Goal: Information Seeking & Learning: Check status

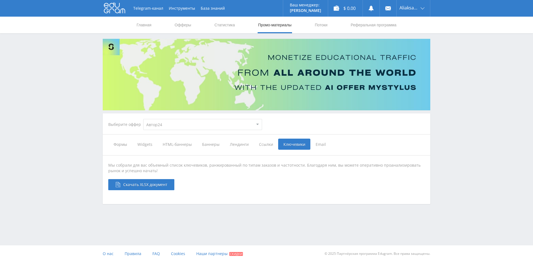
click at [183, 146] on span "HTML-баннеры" at bounding box center [176, 144] width 39 height 11
click at [0, 0] on input "HTML-баннеры" at bounding box center [0, 0] width 0 height 0
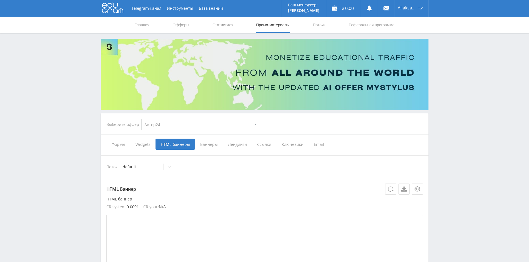
drag, startPoint x: 208, startPoint y: 146, endPoint x: 215, endPoint y: 146, distance: 6.7
click at [208, 146] on span "Баннеры" at bounding box center [209, 144] width 28 height 11
click at [0, 0] on input "Баннеры" at bounding box center [0, 0] width 0 height 0
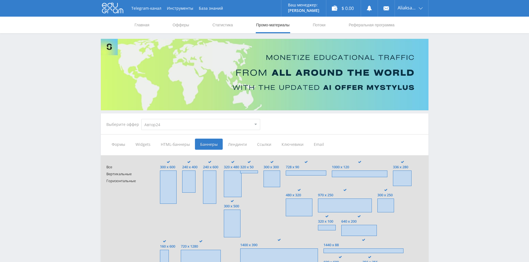
click at [238, 144] on span "Лендинги" at bounding box center [237, 144] width 29 height 11
click at [0, 0] on input "Лендинги" at bounding box center [0, 0] width 0 height 0
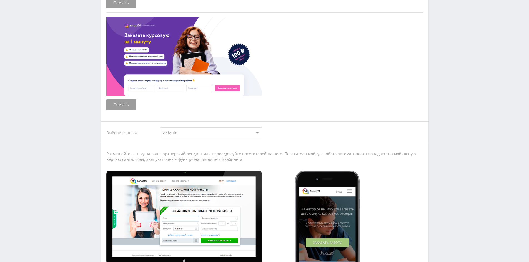
scroll to position [416, 0]
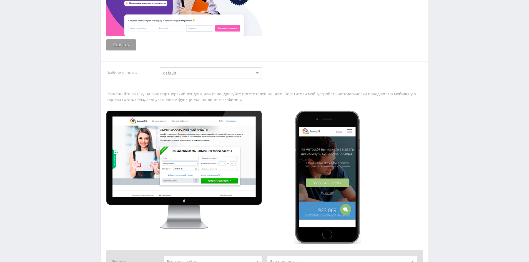
click at [212, 76] on select "default Дорвеи default" at bounding box center [211, 72] width 102 height 11
click at [212, 77] on select "default Дорвеи default" at bounding box center [211, 72] width 102 height 11
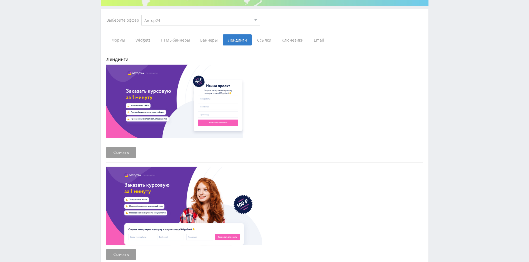
scroll to position [0, 0]
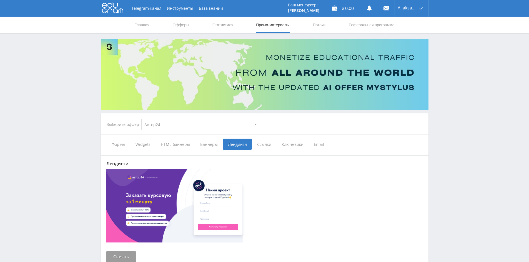
click at [276, 146] on span "Ключевики" at bounding box center [292, 144] width 32 height 11
click at [0, 0] on input "Ключевики" at bounding box center [0, 0] width 0 height 0
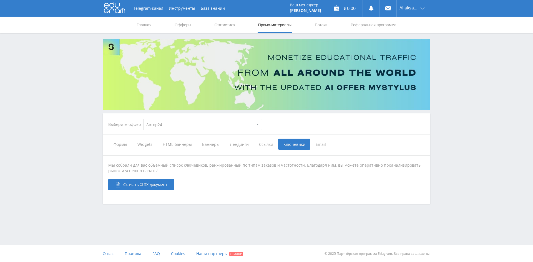
click at [267, 145] on span "Ссылки" at bounding box center [266, 144] width 24 height 11
click at [0, 0] on input "Ссылки" at bounding box center [0, 0] width 0 height 0
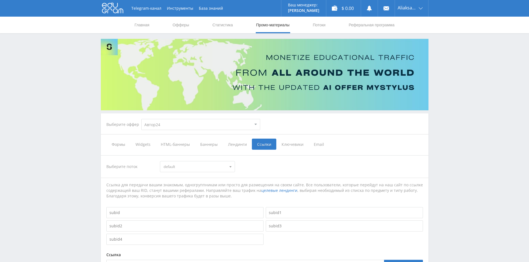
click at [232, 143] on span "Лендинги" at bounding box center [237, 144] width 29 height 11
click at [0, 0] on input "Лендинги" at bounding box center [0, 0] width 0 height 0
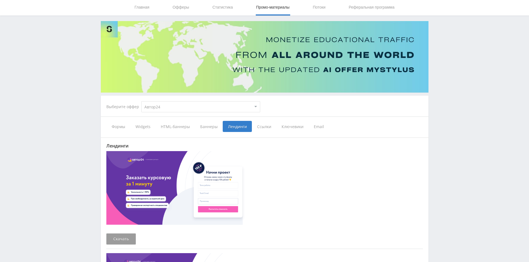
scroll to position [28, 0]
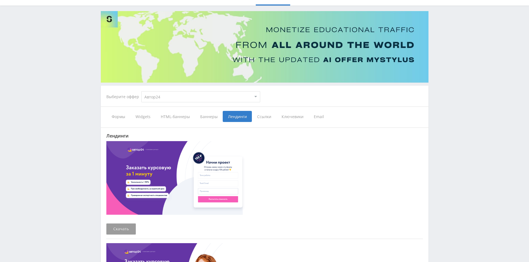
click at [143, 105] on div "Выберите оффер MyStylus MyStylus - Revshare Кэмп Studybay Автор24 Studybay Braz…" at bounding box center [183, 97] width 163 height 20
click at [143, 115] on span "Widgets" at bounding box center [142, 116] width 25 height 11
click at [0, 0] on input "Widgets" at bounding box center [0, 0] width 0 height 0
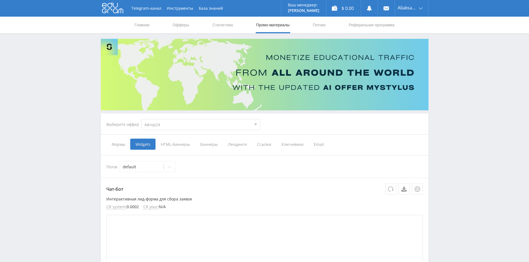
click at [161, 120] on select "MyStylus MyStylus - Revshare Кэмп Studybay Автор24 Studybay Brazil Автор24 - Мо…" at bounding box center [200, 124] width 119 height 11
select select "2"
click at [141, 119] on select "MyStylus MyStylus - Revshare Кэмп Studybay Автор24 Studybay Brazil Автор24 - Мо…" at bounding box center [200, 124] width 119 height 11
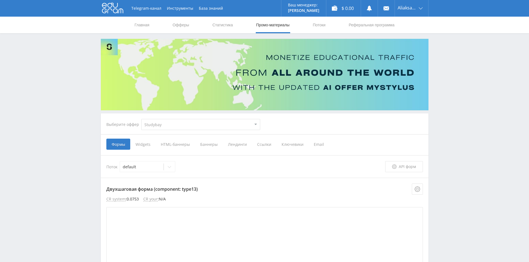
click at [171, 124] on select "MyStylus MyStylus - Revshare Кэмп Studybay Автор24 Studybay Brazil Автор24 - Мо…" at bounding box center [200, 124] width 119 height 11
select select "1"
click at [141, 119] on select "MyStylus MyStylus - Revshare Кэмп Studybay Автор24 Studybay Brazil Автор24 - Мо…" at bounding box center [200, 124] width 119 height 11
select select "1"
click at [141, 29] on link "Главная" at bounding box center [142, 25] width 16 height 17
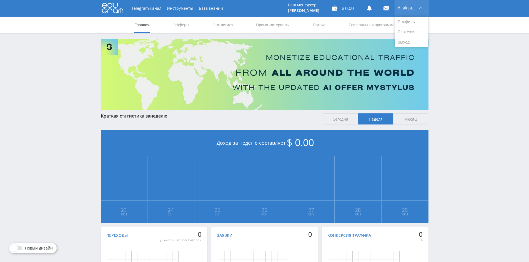
click at [403, 11] on div "Aliaksandr" at bounding box center [411, 8] width 33 height 17
click at [412, 21] on link "Профиль" at bounding box center [411, 22] width 33 height 10
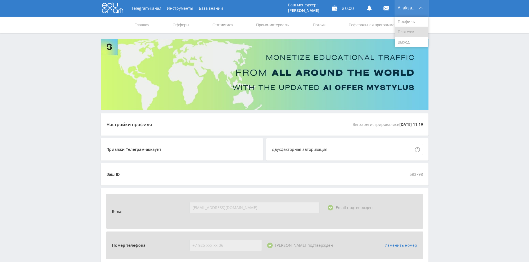
click at [411, 30] on link "Платежи" at bounding box center [411, 32] width 33 height 10
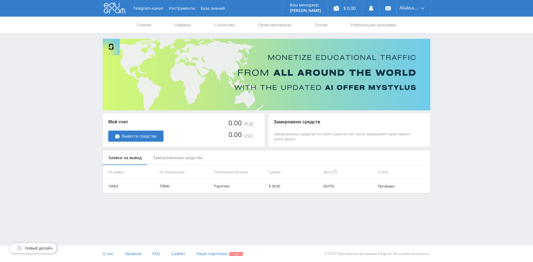
click at [173, 163] on div "Замороженные средства" at bounding box center [177, 158] width 60 height 15
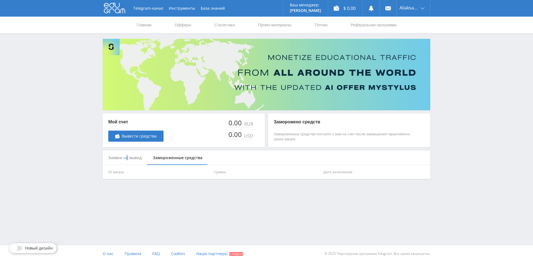
click at [126, 155] on div "Заявки на вывод" at bounding box center [125, 158] width 45 height 15
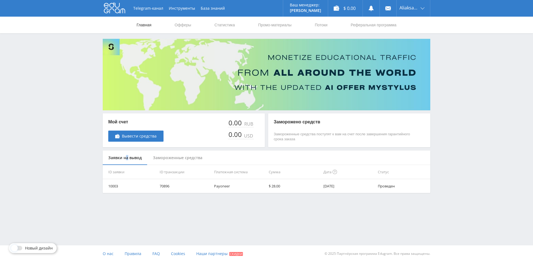
click at [149, 27] on link "Главная" at bounding box center [144, 25] width 16 height 17
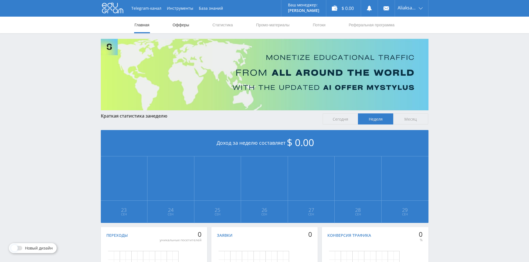
click at [186, 22] on link "Офферы" at bounding box center [181, 25] width 18 height 17
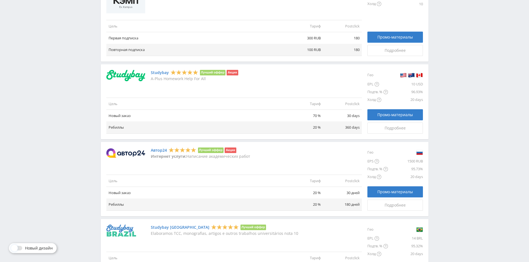
scroll to position [444, 0]
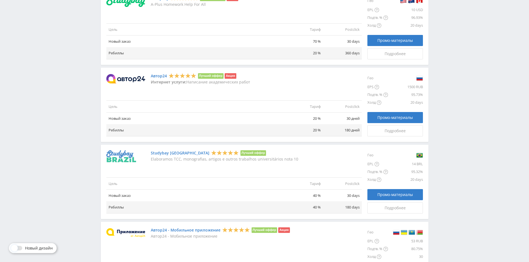
click at [229, 76] on li "Акция" at bounding box center [229, 76] width 11 height 6
click at [227, 78] on li "Акция" at bounding box center [229, 76] width 11 height 6
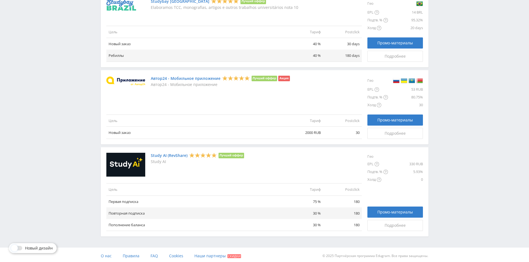
scroll to position [376, 0]
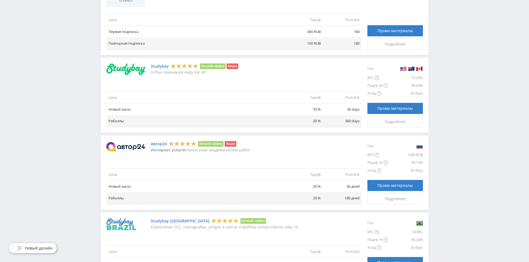
click at [132, 147] on img at bounding box center [125, 146] width 39 height 9
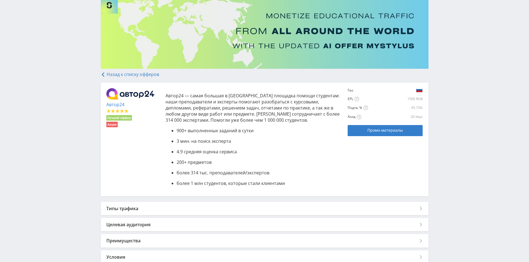
scroll to position [55, 0]
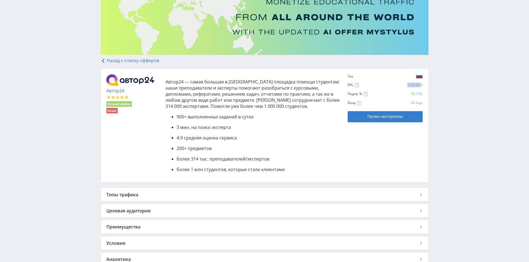
drag, startPoint x: 421, startPoint y: 86, endPoint x: 390, endPoint y: 85, distance: 31.4
click at [391, 84] on div "1500 RUB" at bounding box center [394, 85] width 56 height 4
click at [384, 86] on div "1500 RUB" at bounding box center [394, 85] width 56 height 4
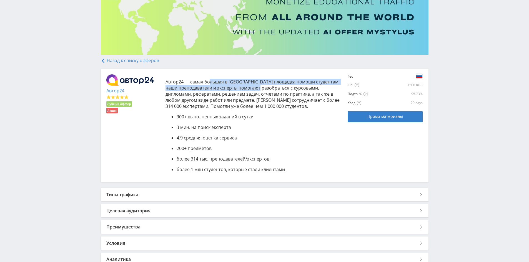
drag, startPoint x: 210, startPoint y: 84, endPoint x: 273, endPoint y: 87, distance: 63.1
click at [273, 87] on p "Автор24 — самая большая в России площадка помощи студентам: наши преподаватели …" at bounding box center [253, 94] width 177 height 31
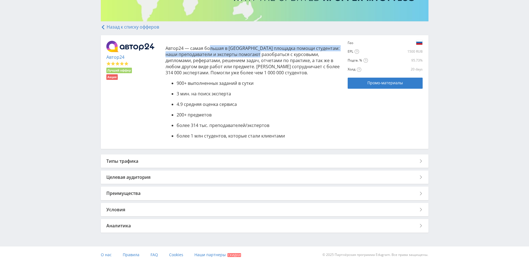
scroll to position [90, 0]
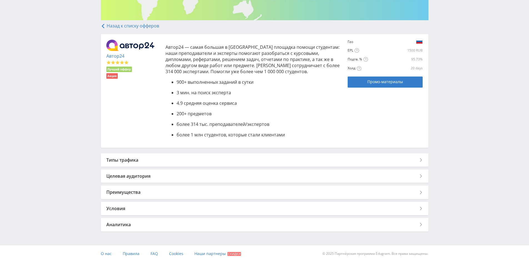
click at [168, 156] on div "Типы трафика" at bounding box center [264, 159] width 327 height 13
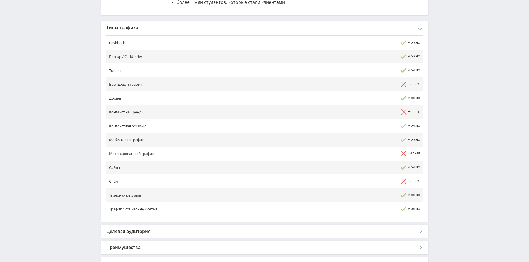
scroll to position [223, 0]
drag, startPoint x: 364, startPoint y: 87, endPoint x: 446, endPoint y: 86, distance: 81.9
click at [446, 86] on div "Telegram-канал Инструменты База знаний Ваш менеджер: Alex Alex Online @edugram_…" at bounding box center [264, 47] width 529 height 540
click at [409, 88] on td "Нельзя" at bounding box center [372, 85] width 101 height 14
drag, startPoint x: 416, startPoint y: 98, endPoint x: 400, endPoint y: 99, distance: 16.4
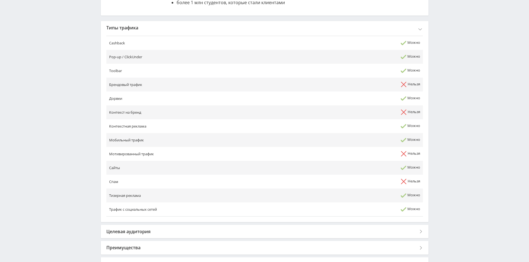
click at [402, 99] on td "Можно" at bounding box center [372, 99] width 101 height 14
click at [399, 128] on td "Можно" at bounding box center [372, 126] width 101 height 14
click at [398, 128] on td "Можно" at bounding box center [372, 126] width 101 height 14
click at [397, 139] on td "Можно" at bounding box center [372, 140] width 101 height 14
click at [396, 139] on td "Можно" at bounding box center [372, 140] width 101 height 14
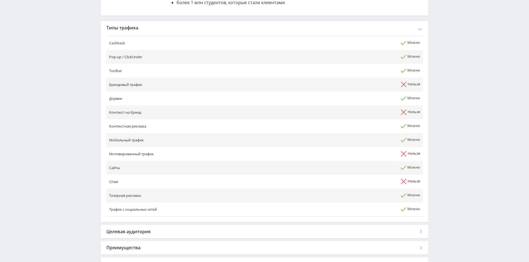
click at [399, 158] on td "Нельзя" at bounding box center [372, 154] width 101 height 14
click at [396, 170] on td "Можно" at bounding box center [372, 168] width 101 height 14
click at [395, 170] on td "Можно" at bounding box center [372, 168] width 101 height 14
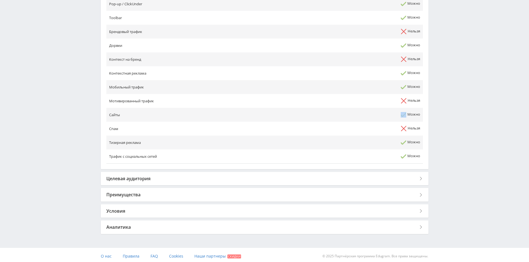
scroll to position [278, 0]
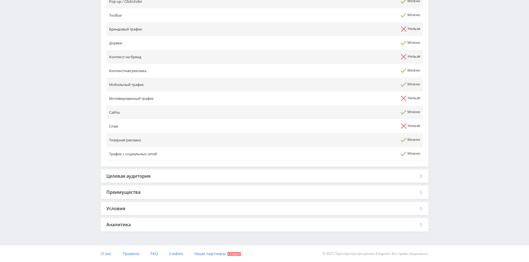
click at [363, 143] on td "Можно" at bounding box center [372, 140] width 101 height 14
click at [362, 151] on td "Можно" at bounding box center [372, 154] width 101 height 14
click at [175, 168] on div "Назад к списку офферов Автор24 Лучший оффер Акция Автор24 — самая большая в Рос…" at bounding box center [264, 33] width 327 height 396
click at [175, 174] on div "Целевая аудитория" at bounding box center [264, 176] width 327 height 13
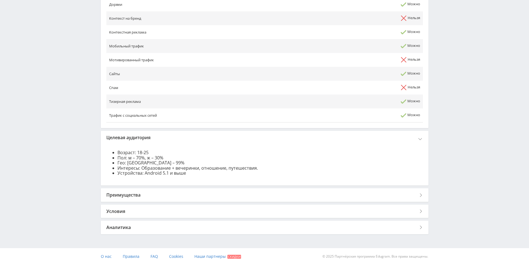
scroll to position [319, 0]
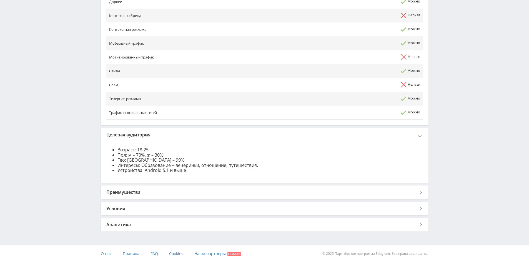
click at [150, 192] on div "Преимущества" at bounding box center [264, 192] width 327 height 13
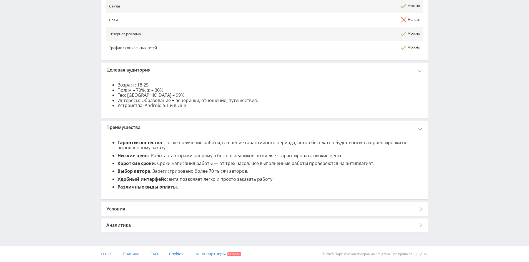
scroll to position [385, 0]
click at [138, 210] on div "Условия" at bounding box center [264, 208] width 327 height 13
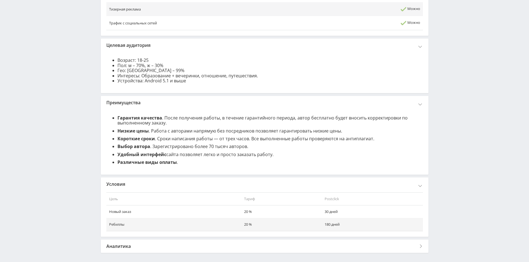
scroll to position [430, 0]
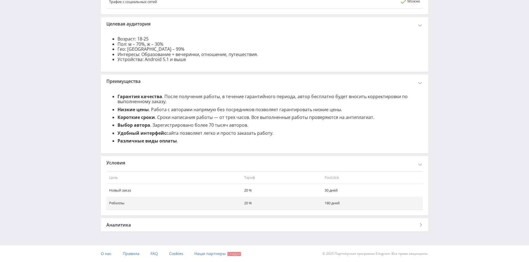
click at [137, 226] on div "Аналитика" at bounding box center [264, 224] width 327 height 13
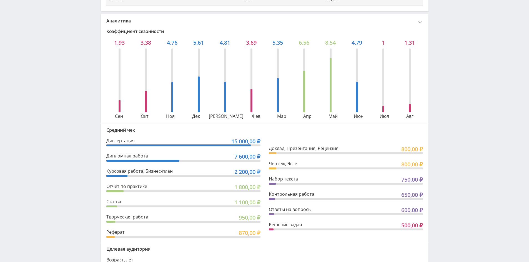
scroll to position [625, 0]
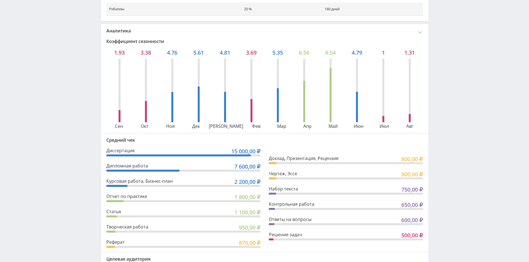
click at [146, 113] on div at bounding box center [146, 112] width 2 height 22
click at [169, 115] on div at bounding box center [172, 91] width 26 height 64
click at [194, 115] on div at bounding box center [198, 91] width 26 height 64
click at [213, 114] on div at bounding box center [225, 91] width 26 height 64
click at [236, 117] on div at bounding box center [225, 91] width 26 height 64
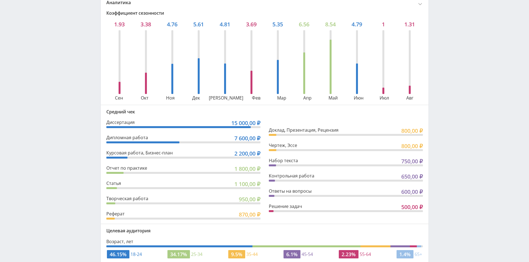
scroll to position [680, 0]
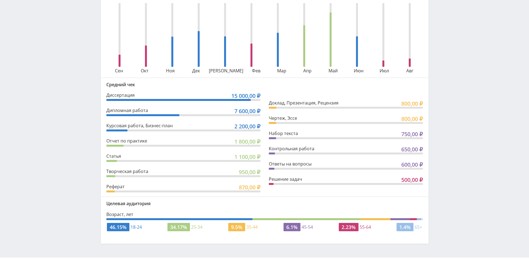
click at [246, 118] on div "Диссертация 15 000,00 ₽ Дипломная работа 7 600,00 ₽ Курсовая работа, Бизнес-пла…" at bounding box center [185, 143] width 158 height 100
click at [245, 133] on div "Диссертация 15 000,00 ₽ Дипломная работа 7 600,00 ₽ Курсовая работа, Бизнес-пла…" at bounding box center [185, 143] width 158 height 100
click at [254, 156] on span "1 100,00 ₽" at bounding box center [247, 156] width 26 height 7
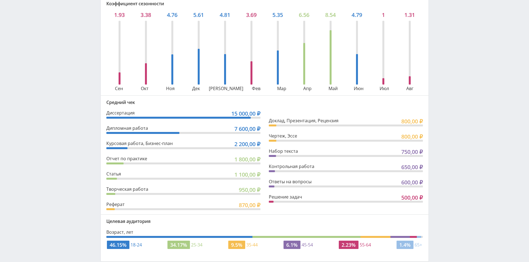
scroll to position [652, 0]
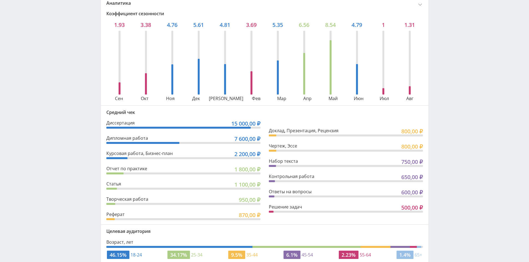
drag, startPoint x: 407, startPoint y: 208, endPoint x: 403, endPoint y: 208, distance: 3.9
click at [404, 208] on span "500,00 ₽" at bounding box center [412, 207] width 22 height 7
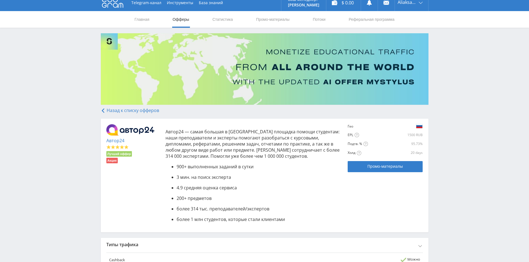
scroll to position [0, 0]
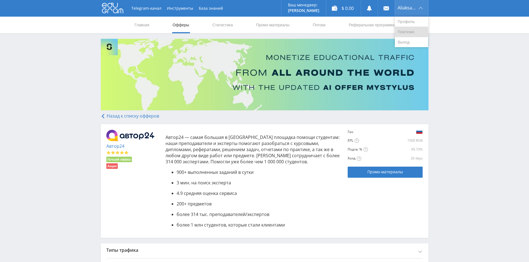
click at [411, 31] on link "Платежи" at bounding box center [411, 32] width 33 height 10
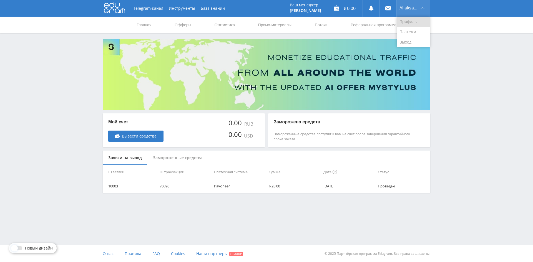
click at [408, 20] on link "Профиль" at bounding box center [412, 22] width 33 height 10
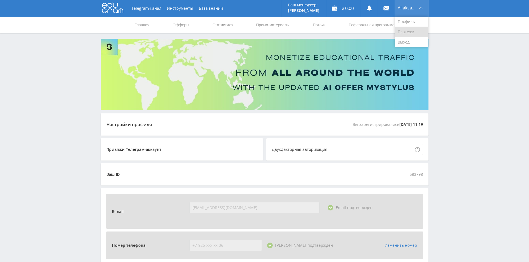
click at [408, 31] on link "Платежи" at bounding box center [411, 32] width 33 height 10
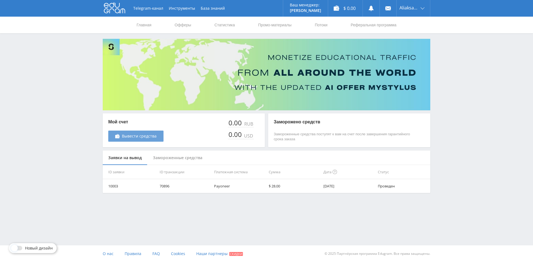
click at [148, 134] on span "Вывести средства" at bounding box center [139, 136] width 35 height 4
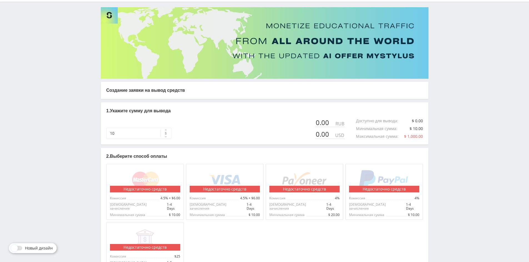
scroll to position [74, 0]
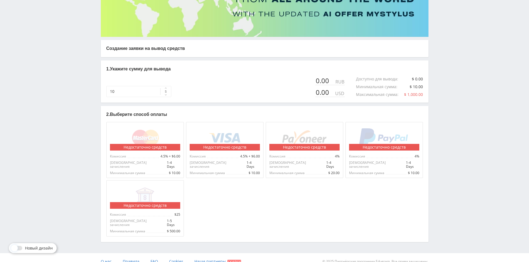
click at [151, 194] on img at bounding box center [145, 196] width 20 height 20
drag, startPoint x: 239, startPoint y: 136, endPoint x: 217, endPoint y: 142, distance: 22.8
click at [223, 132] on div "Недостаточно средств" at bounding box center [225, 138] width 70 height 25
drag, startPoint x: 335, startPoint y: 137, endPoint x: 298, endPoint y: 127, distance: 38.5
click at [301, 127] on div "Недостаточно средств" at bounding box center [304, 138] width 70 height 25
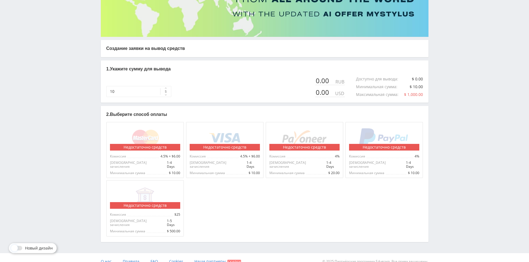
click at [292, 171] on span "Минимальная сумма" at bounding box center [287, 173] width 36 height 4
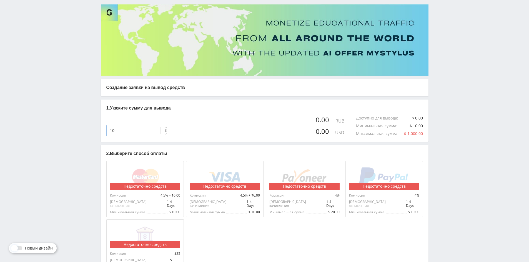
scroll to position [0, 0]
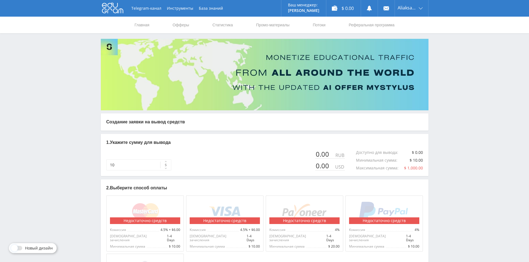
click at [116, 43] on img at bounding box center [264, 75] width 327 height 72
click at [129, 28] on div "Главная Офферы Статистика Промо-материалы Потоки Реферальная программа" at bounding box center [264, 25] width 529 height 17
click at [133, 26] on div "Главная Офферы Статистика Промо-материалы Потоки Реферальная программа" at bounding box center [264, 25] width 529 height 17
click at [138, 26] on link "Главная" at bounding box center [142, 25] width 16 height 17
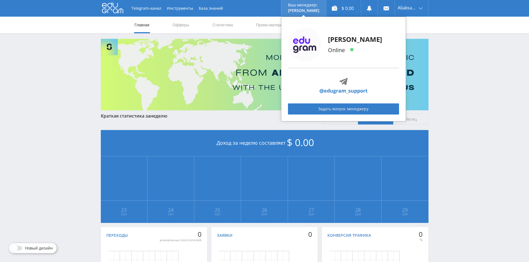
click at [301, 7] on p "Ваш менеджер:" at bounding box center [303, 5] width 31 height 4
click at [349, 92] on link "@edugram_support" at bounding box center [343, 90] width 48 height 7
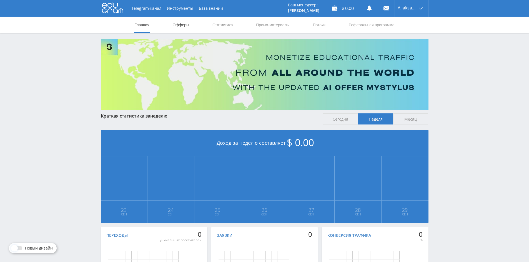
click at [185, 26] on link "Офферы" at bounding box center [181, 25] width 18 height 17
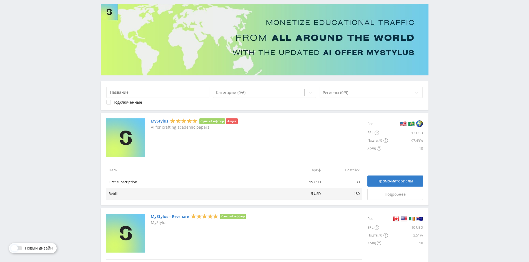
scroll to position [111, 0]
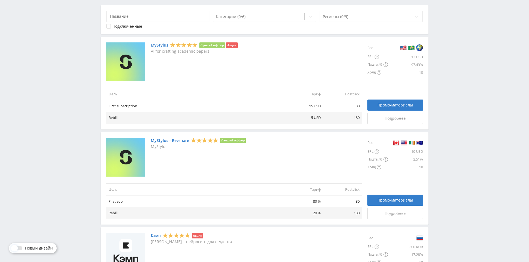
click at [157, 46] on link "MyStylus" at bounding box center [159, 45] width 17 height 4
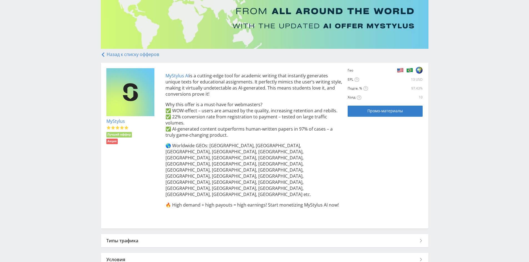
scroll to position [69, 0]
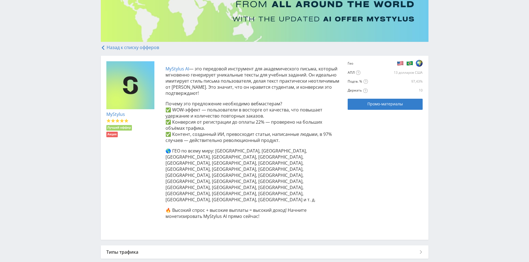
click at [251, 108] on font "✅ WOW-эффект — пользователи в восторге от качества, что повышает удержание и ко…" at bounding box center [243, 113] width 157 height 12
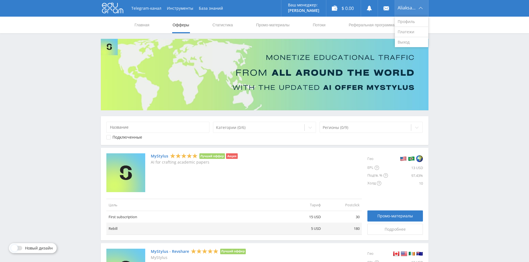
click at [408, 4] on div "Aliaksandr" at bounding box center [411, 8] width 33 height 17
click at [401, 22] on link "Профиль" at bounding box center [411, 22] width 33 height 10
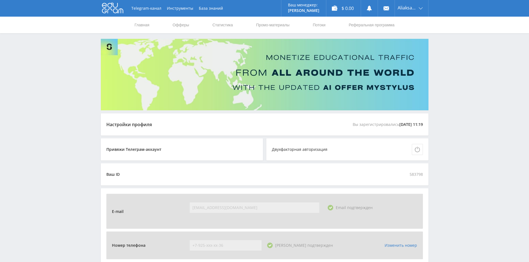
click at [497, 127] on div "Telegram-канал Инструменты База знаний Ваш менеджер: Alex Alex Online @edugram_…" at bounding box center [264, 215] width 529 height 431
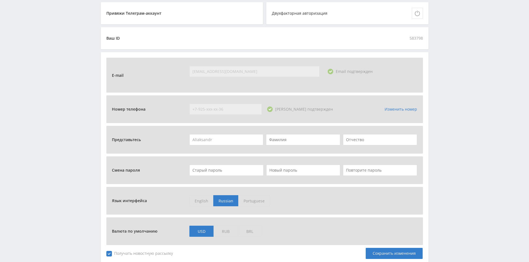
scroll to position [111, 0]
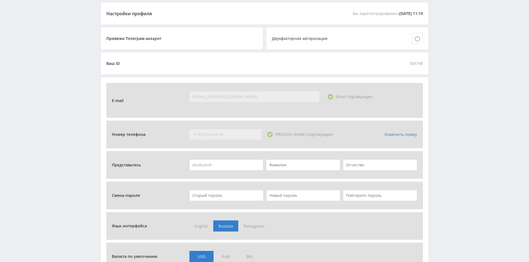
click at [117, 63] on div "Ваш ID" at bounding box center [112, 63] width 13 height 4
click at [412, 64] on span "583798" at bounding box center [415, 63] width 13 height 11
copy span "583798"
click at [432, 67] on div "Telegram-канал Инструменты База знаний Ваш менеджер: Alex Alex Online @edugram_…" at bounding box center [264, 104] width 529 height 431
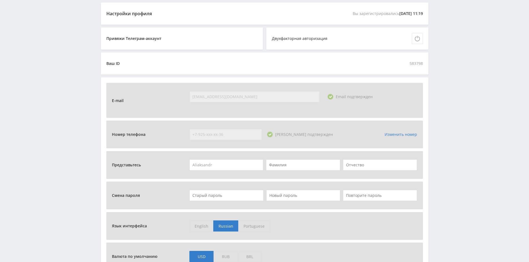
click at [411, 63] on span "583798" at bounding box center [415, 63] width 13 height 11
copy span "583798"
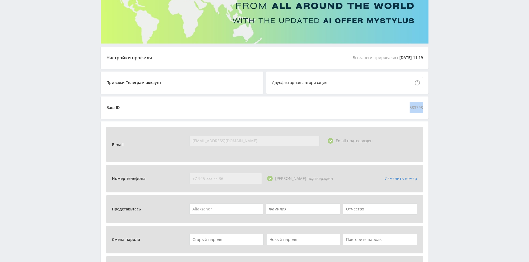
scroll to position [0, 0]
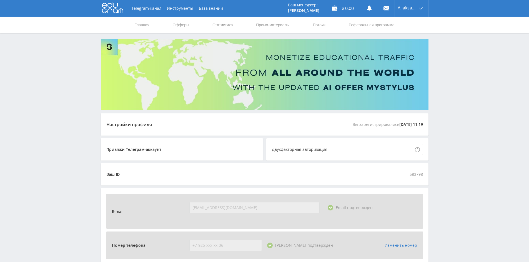
click at [456, 114] on div "Telegram-канал Инструменты База знаний Ваш менеджер: Alex Alex Online @edugram_…" at bounding box center [264, 215] width 529 height 431
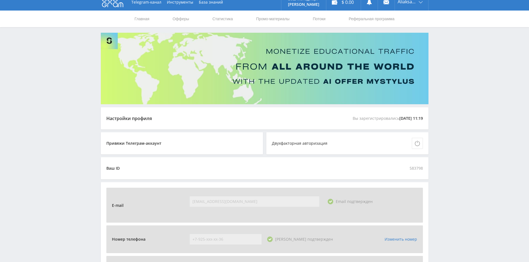
scroll to position [3, 0]
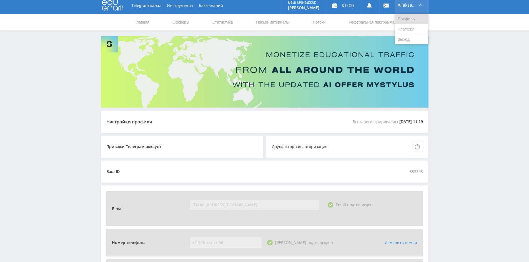
click at [406, 21] on link "Профиль" at bounding box center [411, 19] width 33 height 10
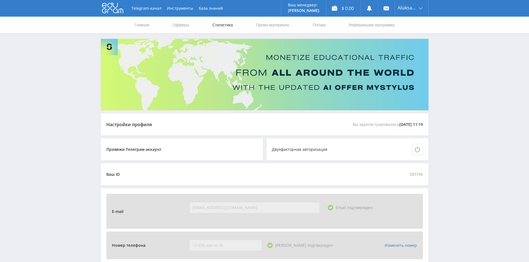
click at [216, 26] on link "Статистика" at bounding box center [223, 25] width 22 height 17
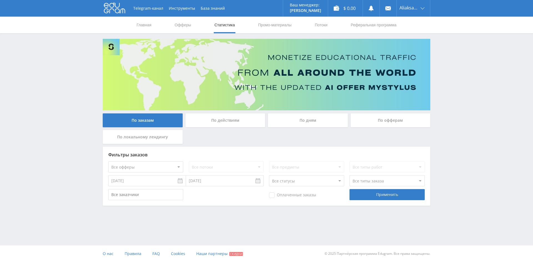
click at [318, 121] on div "По дням" at bounding box center [308, 120] width 80 height 14
click at [0, 0] on input "По дням" at bounding box center [0, 0] width 0 height 0
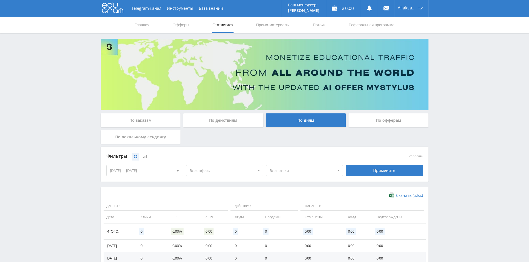
click at [383, 119] on div "По офферам" at bounding box center [388, 120] width 80 height 14
click at [373, 123] on div "По офферам" at bounding box center [388, 120] width 80 height 14
click at [0, 0] on input "По офферам" at bounding box center [0, 0] width 0 height 0
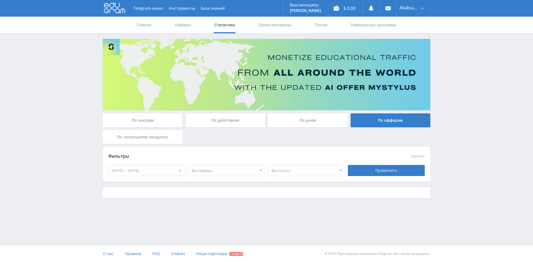
click at [170, 170] on div "[DATE] — [DATE]" at bounding box center [146, 170] width 77 height 11
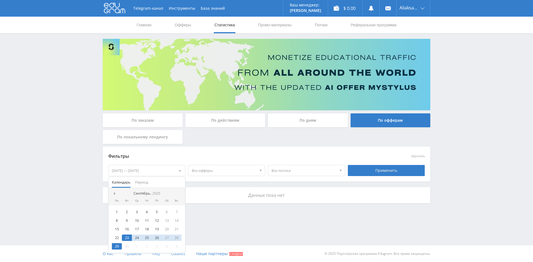
click at [159, 194] on icon "2025" at bounding box center [156, 193] width 8 height 4
click at [149, 196] on nav "2025" at bounding box center [146, 193] width 77 height 11
click at [145, 194] on div "2025" at bounding box center [147, 193] width 12 height 4
click at [136, 208] on div "2020" at bounding box center [137, 206] width 17 height 6
click at [127, 207] on div "Янв" at bounding box center [123, 206] width 23 height 6
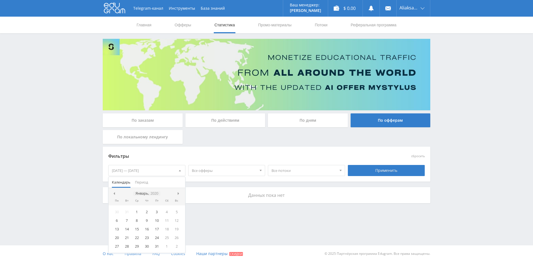
click at [140, 195] on div "Январь, 2020" at bounding box center [146, 193] width 27 height 4
click at [113, 195] on div at bounding box center [114, 193] width 4 height 4
click at [126, 204] on div "Янв" at bounding box center [123, 206] width 23 height 6
click at [154, 194] on icon "2018" at bounding box center [154, 193] width 8 height 4
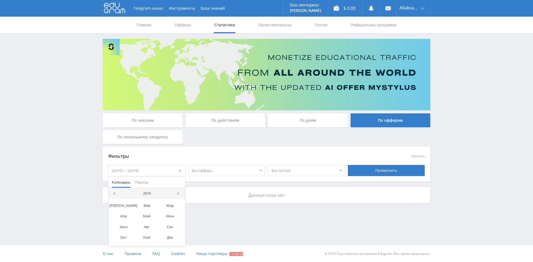
click at [113, 196] on nav "2018" at bounding box center [146, 193] width 77 height 11
click at [112, 194] on span at bounding box center [113, 193] width 3 height 3
click at [112, 194] on nav "2016" at bounding box center [146, 193] width 77 height 11
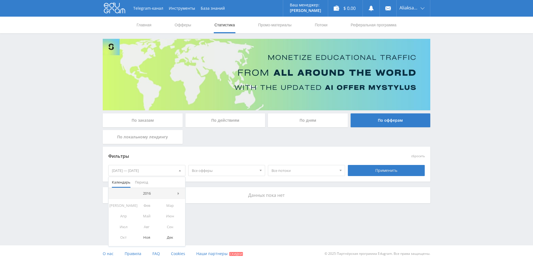
click at [150, 237] on div "Ноя" at bounding box center [146, 237] width 23 height 6
click at [367, 175] on div "Применить" at bounding box center [386, 170] width 77 height 11
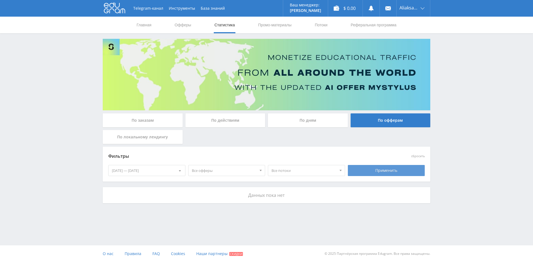
click at [364, 165] on div "Применить" at bounding box center [386, 170] width 77 height 11
click at [153, 172] on div "23.09.2025 — 29.09.2025" at bounding box center [146, 170] width 77 height 11
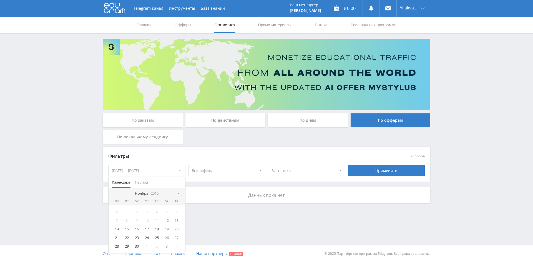
click at [130, 174] on div "23.09.2025 — 29.09.2025" at bounding box center [146, 170] width 77 height 11
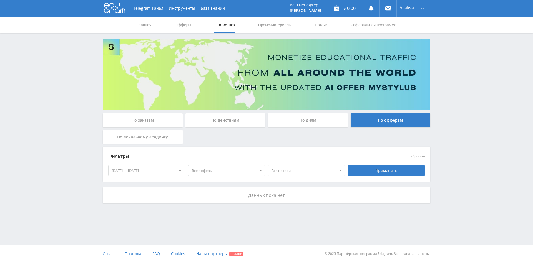
click at [132, 173] on div "23.09.2025 — 29.09.2025" at bounding box center [146, 170] width 77 height 11
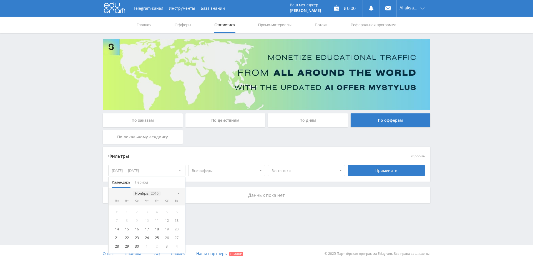
click at [150, 193] on div "Ноябрь, 2016" at bounding box center [147, 193] width 28 height 4
click at [146, 239] on div "Ноя" at bounding box center [146, 237] width 23 height 6
click at [157, 223] on div "11" at bounding box center [157, 221] width 10 height 6
click at [179, 194] on span at bounding box center [179, 193] width 3 height 3
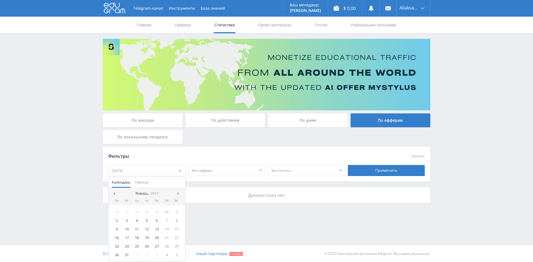
click at [179, 194] on span at bounding box center [179, 193] width 3 height 3
click at [154, 193] on icon "2017" at bounding box center [155, 193] width 8 height 4
click at [180, 194] on span at bounding box center [179, 193] width 3 height 3
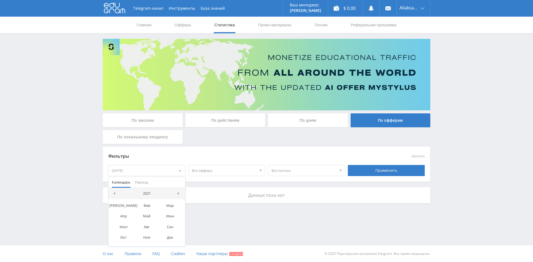
click at [180, 194] on span at bounding box center [179, 193] width 3 height 3
click at [147, 205] on div "Фев" at bounding box center [146, 206] width 23 height 6
click at [156, 221] on div "7" at bounding box center [157, 221] width 10 height 6
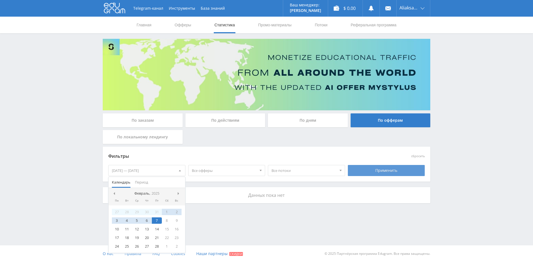
click at [377, 170] on div "Применить" at bounding box center [386, 170] width 77 height 11
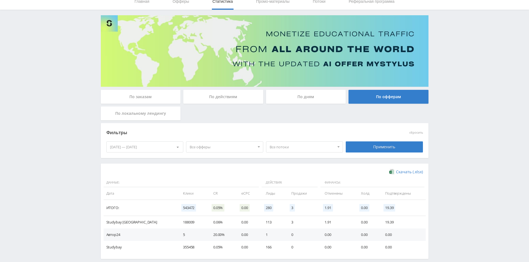
scroll to position [51, 0]
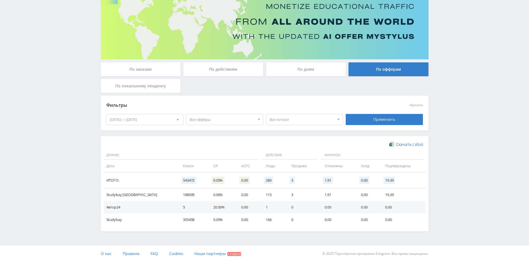
click at [208, 221] on td "0.05%" at bounding box center [222, 220] width 28 height 12
click at [236, 220] on td "0.00" at bounding box center [248, 220] width 24 height 12
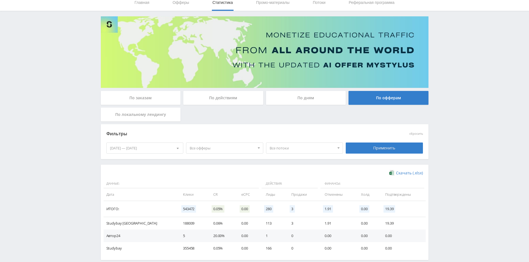
scroll to position [0, 0]
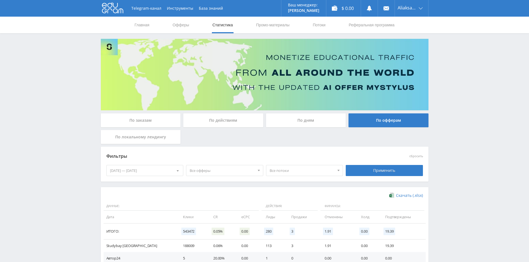
click at [116, 4] on icon at bounding box center [112, 7] width 21 height 11
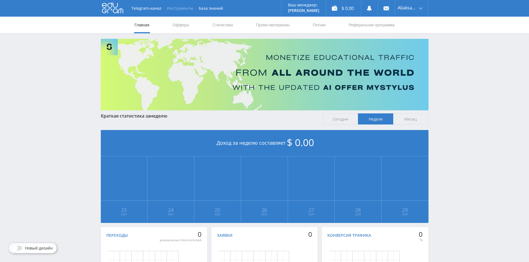
click at [164, 6] on button "Инструменты" at bounding box center [180, 8] width 32 height 17
click at [241, 15] on div "Telegram-канал Инструменты База знаний Ваш менеджер: Alex Alex Online @edugram_…" at bounding box center [264, 8] width 327 height 17
click at [180, 11] on button "Инструменты" at bounding box center [180, 8] width 32 height 17
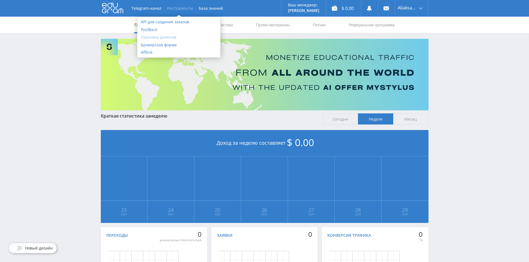
click at [163, 35] on link "Парковка доменов" at bounding box center [178, 37] width 83 height 8
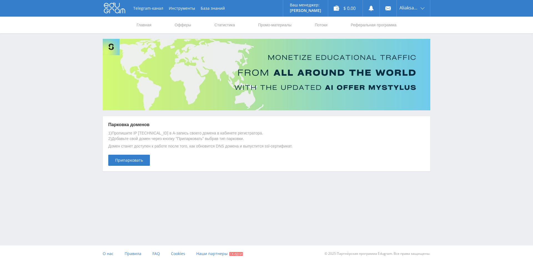
click at [122, 12] on icon at bounding box center [114, 7] width 21 height 11
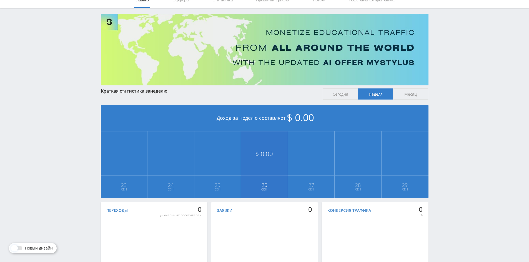
scroll to position [67, 0]
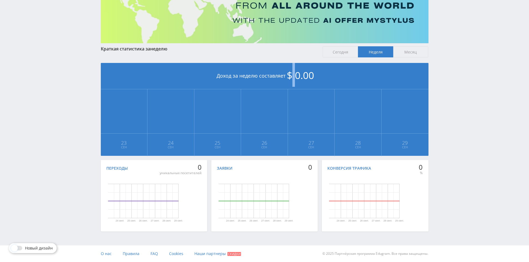
click at [294, 73] on span "$ 0.00" at bounding box center [300, 75] width 27 height 13
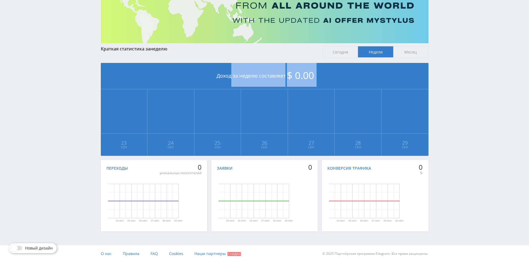
click at [294, 73] on span "$ 0.00" at bounding box center [300, 75] width 27 height 13
click at [296, 73] on span "$ 0.00" at bounding box center [300, 75] width 27 height 13
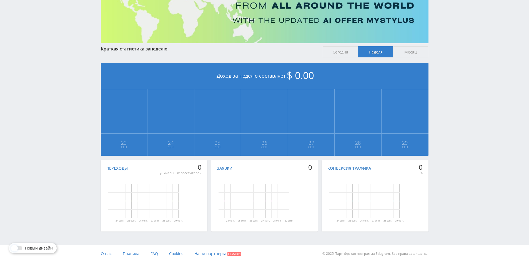
click at [290, 73] on span "$ 0.00" at bounding box center [300, 75] width 27 height 13
click at [293, 73] on span "$ 0.00" at bounding box center [300, 75] width 27 height 13
click at [294, 73] on span "$ 0.00" at bounding box center [300, 75] width 27 height 13
click at [294, 74] on span "$ 0.00" at bounding box center [300, 75] width 27 height 13
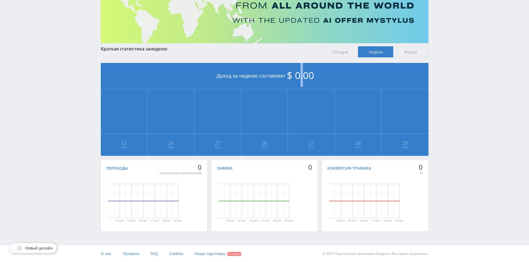
drag, startPoint x: 301, startPoint y: 75, endPoint x: 308, endPoint y: 75, distance: 6.9
click at [303, 75] on span "$ 0.00" at bounding box center [300, 75] width 27 height 13
drag, startPoint x: 309, startPoint y: 75, endPoint x: 312, endPoint y: 74, distance: 3.6
click at [312, 74] on span "$ 0.00" at bounding box center [300, 75] width 27 height 13
drag, startPoint x: 305, startPoint y: 74, endPoint x: 297, endPoint y: 74, distance: 7.2
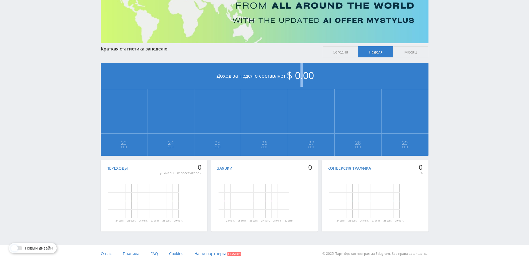
click at [300, 74] on span "$ 0.00" at bounding box center [300, 75] width 27 height 13
drag, startPoint x: 295, startPoint y: 74, endPoint x: 287, endPoint y: 75, distance: 7.5
click at [288, 75] on span "$ 0.00" at bounding box center [300, 75] width 27 height 13
click at [284, 75] on div "Доход за неделю составляет $ 0.00" at bounding box center [264, 76] width 327 height 26
drag, startPoint x: 289, startPoint y: 74, endPoint x: 293, endPoint y: 74, distance: 3.9
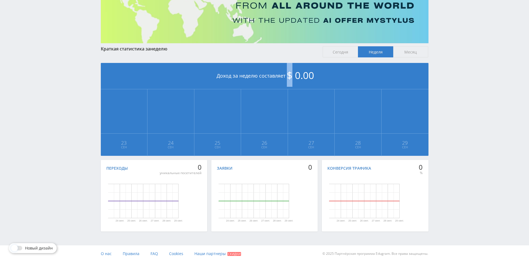
click at [292, 74] on span "$ 0.00" at bounding box center [300, 75] width 27 height 13
drag, startPoint x: 297, startPoint y: 74, endPoint x: 304, endPoint y: 74, distance: 6.9
click at [301, 74] on span "$ 0.00" at bounding box center [300, 75] width 27 height 13
drag, startPoint x: 305, startPoint y: 74, endPoint x: 314, endPoint y: 74, distance: 9.2
click at [311, 74] on span "$ 0.00" at bounding box center [300, 75] width 27 height 13
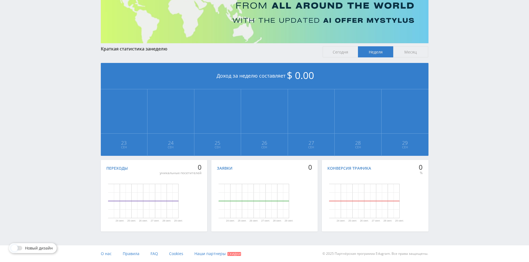
drag, startPoint x: 314, startPoint y: 74, endPoint x: 317, endPoint y: 74, distance: 3.1
click at [316, 74] on div "Доход за неделю составляет $ 0.00" at bounding box center [264, 76] width 327 height 26
drag, startPoint x: 314, startPoint y: 74, endPoint x: 306, endPoint y: 74, distance: 7.5
click at [306, 74] on span "$ 0.00" at bounding box center [300, 75] width 27 height 13
drag, startPoint x: 297, startPoint y: 75, endPoint x: 289, endPoint y: 77, distance: 8.4
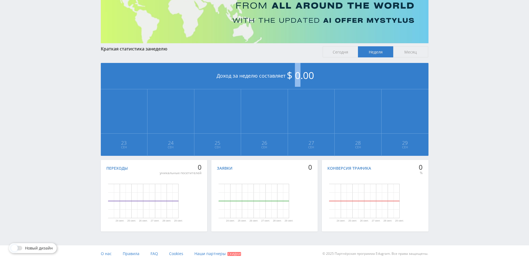
click at [291, 76] on span "$ 0.00" at bounding box center [300, 75] width 27 height 13
drag, startPoint x: 282, startPoint y: 77, endPoint x: 261, endPoint y: 77, distance: 21.1
click at [275, 77] on div "Доход за неделю составляет $ 0.00" at bounding box center [264, 76] width 327 height 26
click at [236, 77] on div "Доход за неделю составляет $ 0.00" at bounding box center [264, 76] width 327 height 26
click at [192, 77] on div "Доход за неделю составляет $ 0.00" at bounding box center [264, 76] width 327 height 26
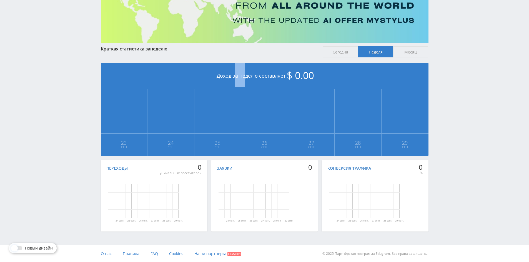
drag, startPoint x: 229, startPoint y: 76, endPoint x: 258, endPoint y: 75, distance: 28.9
click at [241, 76] on div "Доход за неделю составляет $ 0.00" at bounding box center [264, 76] width 327 height 26
drag, startPoint x: 289, startPoint y: 75, endPoint x: 313, endPoint y: 75, distance: 24.1
click at [300, 75] on div "Доход за неделю составляет $ 0.00" at bounding box center [264, 76] width 327 height 26
drag, startPoint x: 265, startPoint y: 75, endPoint x: 222, endPoint y: 75, distance: 43.0
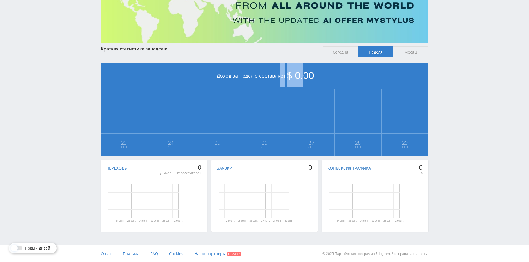
click at [244, 75] on div "Доход за неделю составляет $ 0.00" at bounding box center [264, 76] width 327 height 26
drag, startPoint x: 219, startPoint y: 75, endPoint x: 211, endPoint y: 75, distance: 8.3
click at [214, 75] on div "Доход за неделю составляет $ 0.00" at bounding box center [264, 76] width 327 height 26
click at [218, 75] on div "Доход за неделю составляет $ 0.00" at bounding box center [264, 76] width 327 height 26
drag, startPoint x: 254, startPoint y: 75, endPoint x: 286, endPoint y: 75, distance: 32.2
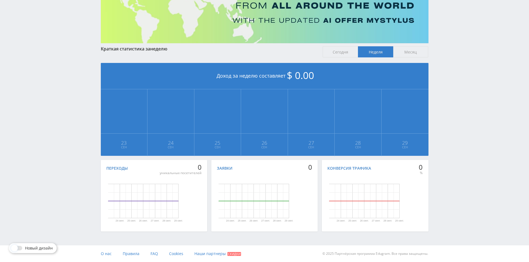
click at [262, 75] on div "Доход за неделю составляет $ 0.00" at bounding box center [264, 76] width 327 height 26
drag, startPoint x: 290, startPoint y: 75, endPoint x: 282, endPoint y: 75, distance: 7.8
click at [284, 75] on div "Доход за неделю составляет $ 0.00" at bounding box center [264, 76] width 327 height 26
drag, startPoint x: 279, startPoint y: 75, endPoint x: 236, endPoint y: 75, distance: 42.5
click at [252, 75] on div "Доход за неделю составляет $ 0.00" at bounding box center [264, 76] width 327 height 26
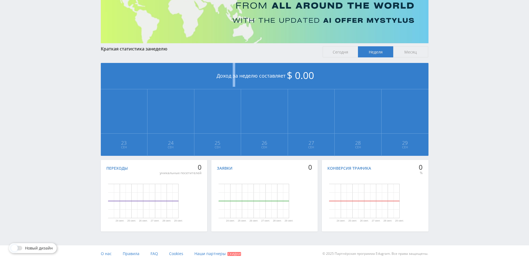
click at [218, 75] on div "Доход за неделю составляет $ 0.00" at bounding box center [264, 76] width 327 height 26
drag, startPoint x: 213, startPoint y: 75, endPoint x: 222, endPoint y: 75, distance: 9.2
click at [214, 75] on div "Доход за неделю составляет $ 0.00" at bounding box center [264, 76] width 327 height 26
drag, startPoint x: 234, startPoint y: 75, endPoint x: 317, endPoint y: 75, distance: 82.7
click at [260, 75] on div "Доход за неделю составляет $ 0.00" at bounding box center [264, 76] width 327 height 26
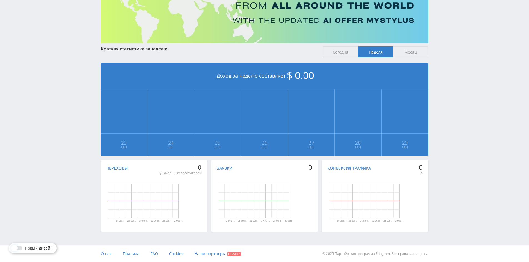
drag, startPoint x: 322, startPoint y: 75, endPoint x: 274, endPoint y: 75, distance: 48.0
click at [307, 75] on div "Доход за неделю составляет $ 0.00" at bounding box center [264, 76] width 327 height 26
drag, startPoint x: 217, startPoint y: 75, endPoint x: 198, endPoint y: 75, distance: 18.9
click at [206, 75] on div "Доход за неделю составляет $ 0.00" at bounding box center [264, 76] width 327 height 26
drag, startPoint x: 342, startPoint y: 75, endPoint x: 268, endPoint y: 75, distance: 73.5
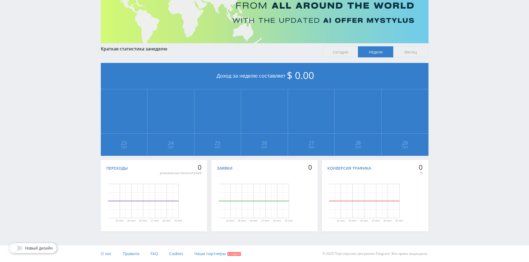
click at [307, 75] on div "Доход за неделю составляет $ 0.00" at bounding box center [264, 76] width 327 height 26
drag, startPoint x: 207, startPoint y: 75, endPoint x: 274, endPoint y: 75, distance: 66.9
click at [271, 75] on div "Доход за неделю составляет $ 0.00" at bounding box center [264, 76] width 327 height 26
drag, startPoint x: 332, startPoint y: 75, endPoint x: 258, endPoint y: 75, distance: 74.6
click at [266, 75] on div "Доход за неделю составляет $ 0.00" at bounding box center [264, 76] width 327 height 26
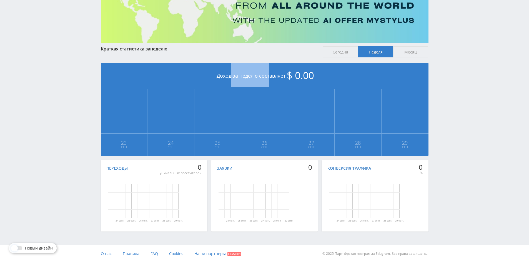
drag, startPoint x: 241, startPoint y: 75, endPoint x: 288, endPoint y: 75, distance: 46.9
click at [278, 75] on div "Доход за неделю составляет $ 0.00" at bounding box center [264, 76] width 327 height 26
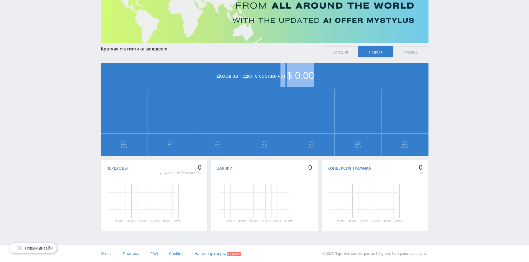
drag, startPoint x: 327, startPoint y: 75, endPoint x: 239, endPoint y: 74, distance: 88.5
click at [248, 75] on div "Доход за неделю составляет $ 0.00" at bounding box center [264, 76] width 327 height 26
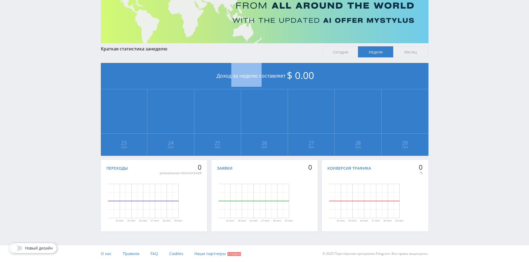
drag, startPoint x: 214, startPoint y: 74, endPoint x: 295, endPoint y: 74, distance: 80.7
click at [274, 74] on div "Доход за неделю составляет $ 0.00" at bounding box center [264, 76] width 327 height 26
drag, startPoint x: 314, startPoint y: 74, endPoint x: 220, endPoint y: 74, distance: 93.8
click at [262, 74] on div "Доход за неделю составляет $ 0.00" at bounding box center [264, 76] width 327 height 26
click at [219, 74] on div "Доход за неделю составляет $ 0.00" at bounding box center [264, 76] width 327 height 26
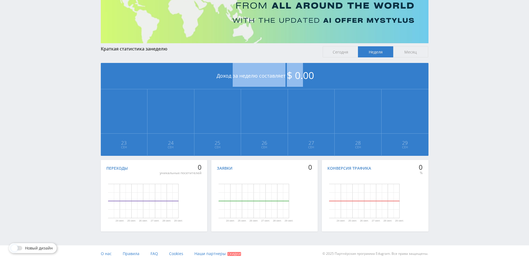
drag, startPoint x: 218, startPoint y: 74, endPoint x: 325, endPoint y: 74, distance: 107.4
click at [321, 74] on div "Доход за неделю составляет $ 0.00" at bounding box center [264, 76] width 327 height 26
click at [287, 76] on span "$ 0.00" at bounding box center [300, 75] width 27 height 13
drag
click at [234, 76] on div "Доход за неделю составляет $ 0.00" at bounding box center [264, 76] width 327 height 26
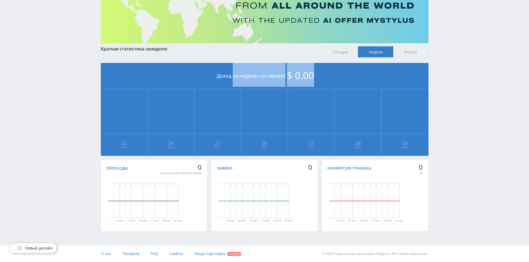
click at [234, 76] on div "Доход за неделю составляет $ 0.00" at bounding box center [264, 76] width 327 height 26
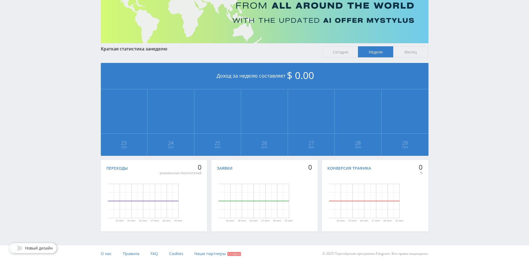
click at [221, 75] on div "Доход за неделю составляет $ 0.00" at bounding box center [264, 76] width 327 height 26
click at [240, 142] on span "25" at bounding box center [217, 143] width 46 height 4
click at [207, 139] on span "25 Сен" at bounding box center [217, 145] width 46 height 22
click at [148, 131] on td "$ 0.00 24 Сен" at bounding box center [170, 122] width 47 height 67
click at [122, 128] on td "$ 0.00 23 Сен" at bounding box center [124, 122] width 47 height 67
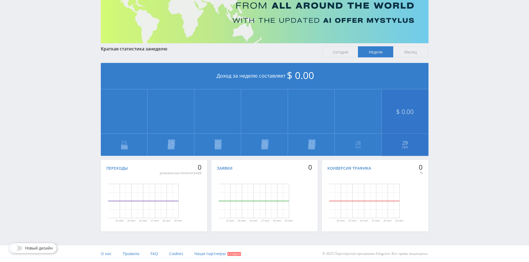
click at [356, 126] on tr "$ 0.00 23 Сен $ 0.00 24 Сен $ 0.00 25 Сен $ 0.00 26 Сен $ 0.00 27 Сен $ 0.00 28…" at bounding box center [264, 122] width 327 height 67
click at [383, 126] on td "$ 0.00 29 Сен" at bounding box center [404, 122] width 47 height 67
click at [392, 126] on td "$ 0.00 29 Сен" at bounding box center [404, 122] width 47 height 67
click at [391, 126] on td "$ 0.00 29 Сен" at bounding box center [404, 122] width 47 height 67
click at [389, 126] on td "$ 0.00 29 Сен" at bounding box center [404, 122] width 47 height 67
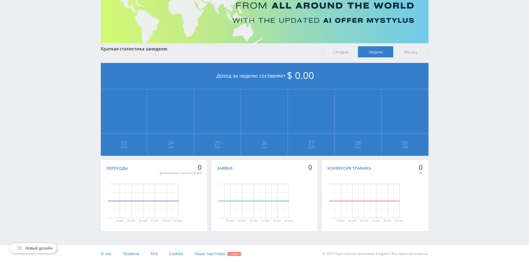
click at [429, 130] on div "Краткая статистика за неделю Сегодня Неделя Месяц Доход за неделю составляет $ …" at bounding box center [264, 103] width 333 height 263
click at [244, 131] on div "Краткая статистика за неделю Сегодня Неделя Месяц Доход за неделю составляет $ …" at bounding box center [264, 103] width 333 height 263
click at [190, 130] on td "$ 0.00 24 Сен" at bounding box center [170, 122] width 47 height 67
click at [185, 130] on td "$ 0.00 24 Сен" at bounding box center [170, 122] width 47 height 67
click at [172, 130] on td "$ 0.00 24 Сен" at bounding box center [170, 122] width 47 height 67
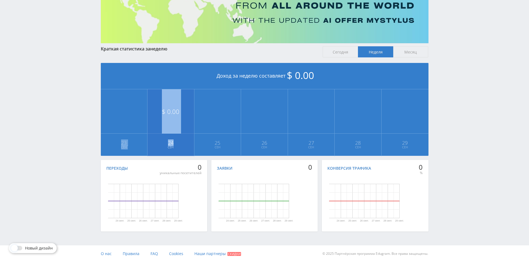
click at [172, 130] on td "$ 0.00 24 Сен" at bounding box center [170, 122] width 47 height 67
click at [170, 129] on td "$ 0.00 24 Сен" at bounding box center [170, 122] width 47 height 67
click at [169, 129] on td "$ 0.00 24 Сен" at bounding box center [170, 122] width 47 height 67
click at [209, 140] on span "25 Сен" at bounding box center [217, 145] width 46 height 22
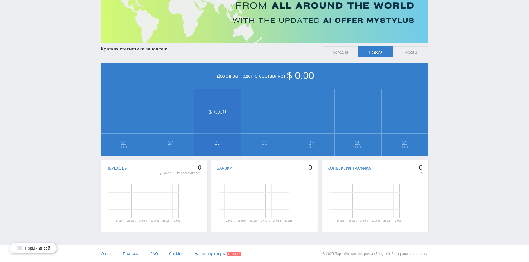
click at [209, 140] on span "25 Сен" at bounding box center [217, 145] width 46 height 22
click at [246, 143] on span "26" at bounding box center [264, 143] width 46 height 4
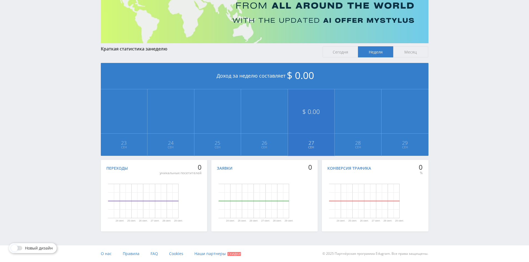
click at [304, 145] on span "Сен" at bounding box center [311, 147] width 46 height 4
click at [303, 145] on span "Сен" at bounding box center [311, 147] width 46 height 4
click at [353, 144] on span "28" at bounding box center [358, 143] width 46 height 4
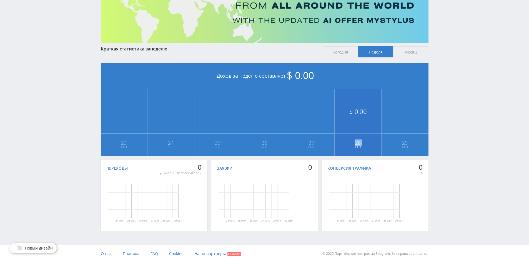
click at [353, 144] on span "28" at bounding box center [358, 143] width 46 height 4
click at [390, 144] on span "29" at bounding box center [404, 143] width 46 height 4
click at [341, 144] on span "28" at bounding box center [358, 143] width 46 height 4
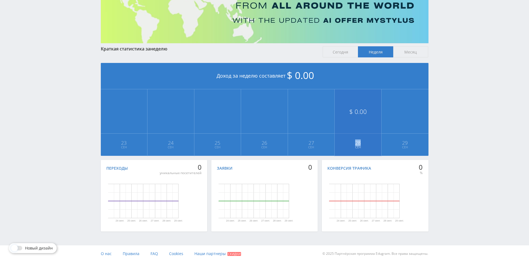
click at [341, 144] on span "28" at bounding box center [358, 143] width 46 height 4
click at [312, 143] on span "27" at bounding box center [311, 143] width 46 height 4
click at [260, 142] on span "26" at bounding box center [264, 143] width 46 height 4
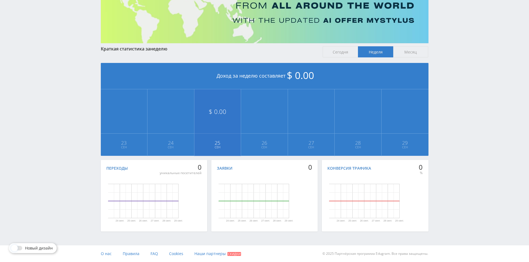
click at [214, 142] on span "25" at bounding box center [217, 143] width 46 height 4
click at [181, 141] on span "24" at bounding box center [171, 143] width 46 height 4
click at [162, 141] on span "24" at bounding box center [171, 143] width 46 height 4
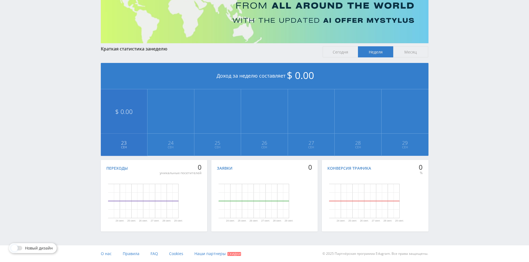
click at [129, 141] on span "23" at bounding box center [124, 143] width 46 height 4
click at [186, 150] on span "24 Сен" at bounding box center [171, 145] width 46 height 22
click at [213, 143] on span "25" at bounding box center [217, 143] width 46 height 4
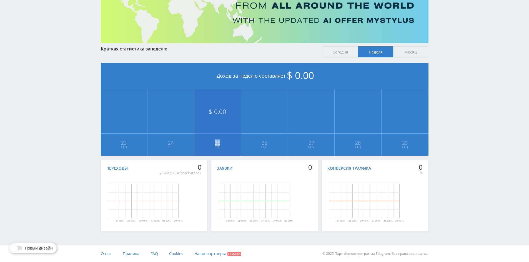
click at [213, 143] on span "25" at bounding box center [217, 143] width 46 height 4
click at [270, 144] on span "26" at bounding box center [264, 143] width 46 height 4
click at [309, 145] on span "Сен" at bounding box center [311, 147] width 46 height 4
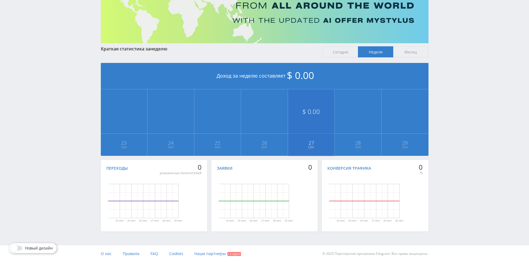
click at [325, 145] on span "Сен" at bounding box center [311, 147] width 46 height 4
click at [350, 145] on span "Сен" at bounding box center [358, 147] width 46 height 4
click at [354, 145] on span "Сен" at bounding box center [358, 147] width 46 height 4
click at [403, 145] on span "29" at bounding box center [404, 143] width 46 height 4
click at [405, 145] on span "29" at bounding box center [404, 143] width 46 height 4
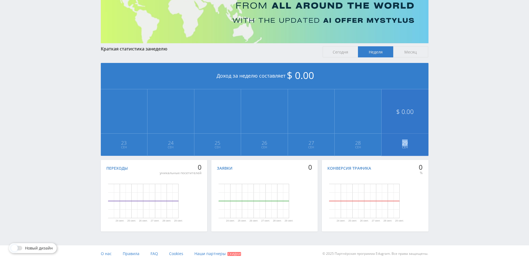
click at [405, 145] on span "29" at bounding box center [404, 143] width 46 height 4
click at [384, 145] on span "29" at bounding box center [404, 143] width 46 height 4
click at [356, 145] on span "28" at bounding box center [358, 143] width 46 height 4
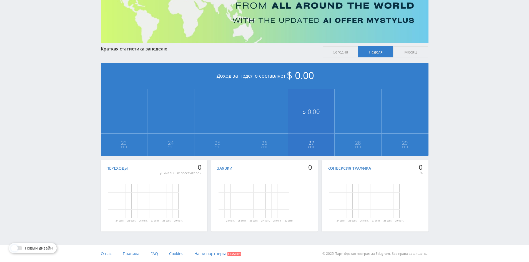
click at [327, 145] on span "Сен" at bounding box center [311, 147] width 46 height 4
click at [321, 145] on span "Сен" at bounding box center [311, 147] width 46 height 4
click at [318, 143] on span "27" at bounding box center [311, 143] width 46 height 4
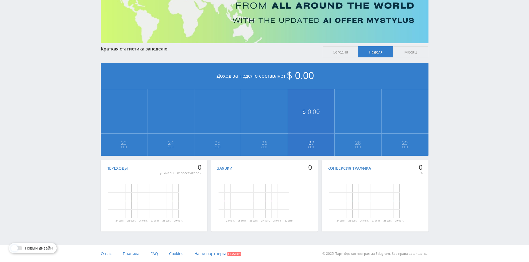
click at [318, 143] on span "27" at bounding box center [311, 143] width 46 height 4
click at [276, 142] on span "26" at bounding box center [264, 143] width 46 height 4
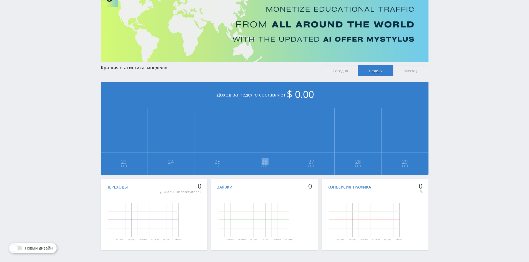
scroll to position [0, 0]
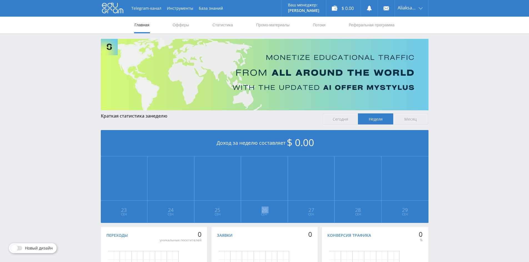
click at [413, 119] on span "Месяц" at bounding box center [410, 118] width 35 height 11
click at [0, 0] on input "Месяц" at bounding box center [0, 0] width 0 height 0
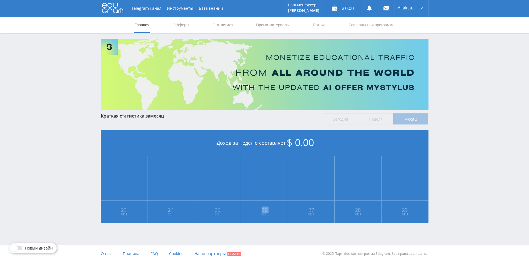
click at [413, 119] on label "Месяц" at bounding box center [410, 118] width 35 height 11
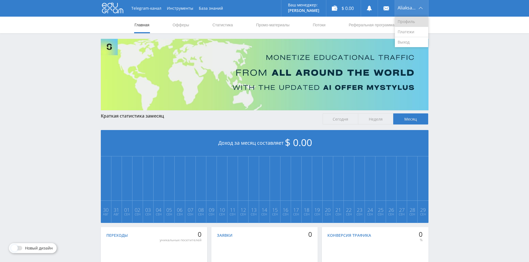
click at [405, 24] on link "Профиль" at bounding box center [411, 22] width 33 height 10
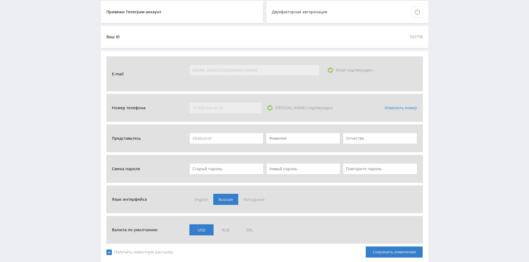
scroll to position [139, 0]
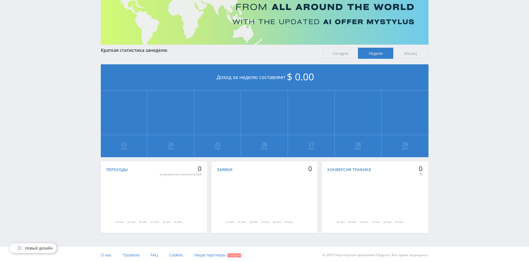
scroll to position [67, 0]
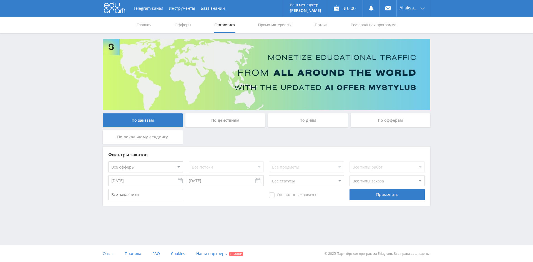
click at [375, 187] on div "Фильтры заказов Все офферы MyStylus MyStylus - Revshare Кэмп Studybay Автор24 S…" at bounding box center [266, 176] width 327 height 59
click at [380, 201] on div "Фильтры заказов Все офферы MyStylus MyStylus - Revshare Кэмп Studybay Автор24 S…" at bounding box center [266, 176] width 327 height 59
click at [370, 197] on div "Применить" at bounding box center [386, 194] width 75 height 11
click at [149, 181] on input "22.09.2025" at bounding box center [147, 180] width 78 height 11
click at [114, 191] on div "Май Январь Февраль Март Апрель Май Июнь Июль Август Сентябрь Октябрь Ноябрь Дек…" at bounding box center [142, 193] width 67 height 9
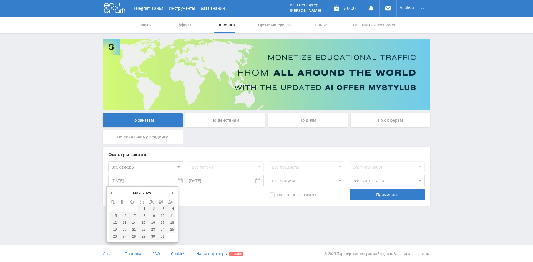
click at [114, 191] on div "Май Январь Февраль Март Апрель Май Июнь Июль Август Сентябрь Октябрь Ноябрь Дек…" at bounding box center [142, 193] width 67 height 9
drag, startPoint x: 113, startPoint y: 191, endPoint x: 123, endPoint y: 190, distance: 9.5
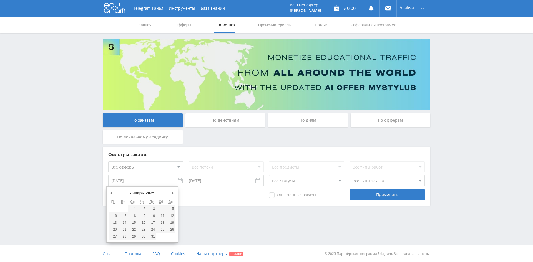
click at [132, 190] on div "Январь Январь Февраль Март Апрель Май Июнь Июль Август Сентябрь Октябрь Ноябрь …" at bounding box center [137, 193] width 16 height 8
click at [137, 191] on select "Январь Февраль Март Апрель Май Июнь Июль Август Сентябрь Октябрь Ноябрь Декабрь" at bounding box center [141, 193] width 24 height 6
click at [138, 192] on select "Январь Февраль Март Апрель Май Июнь Июль Август Сентябрь Октябрь Ноябрь Декабрь" at bounding box center [141, 193] width 24 height 6
click at [138, 193] on select "Январь Февраль Март Апрель Май Июнь Июль Август Сентябрь Октябрь Ноябрь Декабрь" at bounding box center [141, 193] width 24 height 6
click at [144, 193] on select "Январь Февраль Март Апрель Май Июнь Июль Август Сентябрь Октябрь Ноябрь Декабрь" at bounding box center [141, 193] width 24 height 6
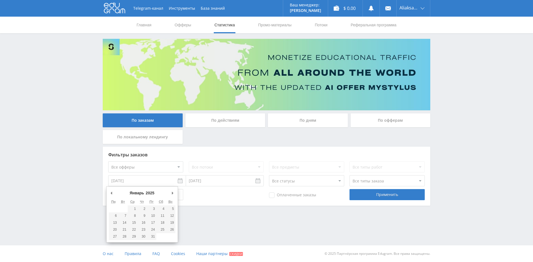
click at [151, 194] on select "2016 2017 2018 2019 2020 2021 2022 2023 2024 2025" at bounding box center [152, 193] width 15 height 6
type input "05.01.2017"
click at [393, 196] on div "Применить" at bounding box center [386, 194] width 75 height 11
click at [374, 196] on div "Применить" at bounding box center [386, 194] width 75 height 11
click at [230, 182] on input "29.09.2025" at bounding box center [225, 180] width 78 height 11
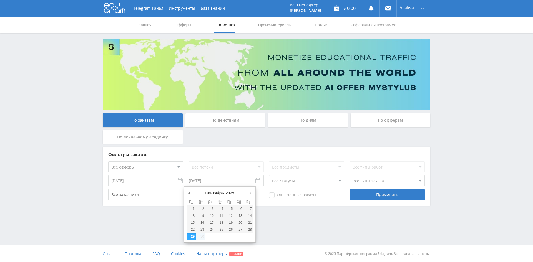
click at [239, 170] on div "Все потоки" at bounding box center [226, 166] width 75 height 11
click at [394, 187] on div "Фильтры заказов Все офферы MyStylus MyStylus - Revshare Кэмп Studybay Автор24 S…" at bounding box center [266, 176] width 327 height 59
click at [390, 194] on div "Применить" at bounding box center [386, 194] width 75 height 11
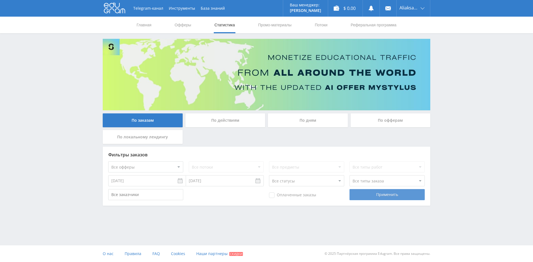
click at [390, 194] on div "Применить" at bounding box center [386, 194] width 75 height 11
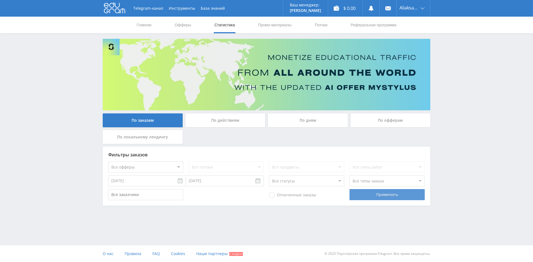
click at [390, 194] on div "Применить" at bounding box center [386, 194] width 75 height 11
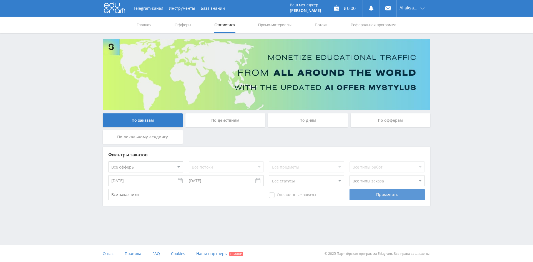
click at [390, 194] on div "Применить" at bounding box center [386, 194] width 75 height 11
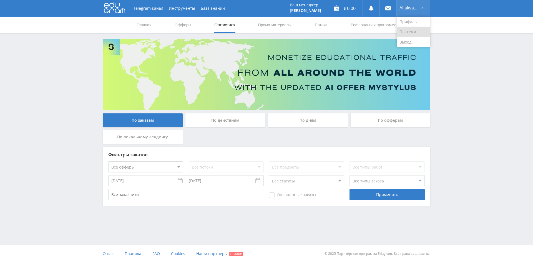
click at [415, 30] on link "Платежи" at bounding box center [412, 32] width 33 height 10
